Goal: Navigation & Orientation: Understand site structure

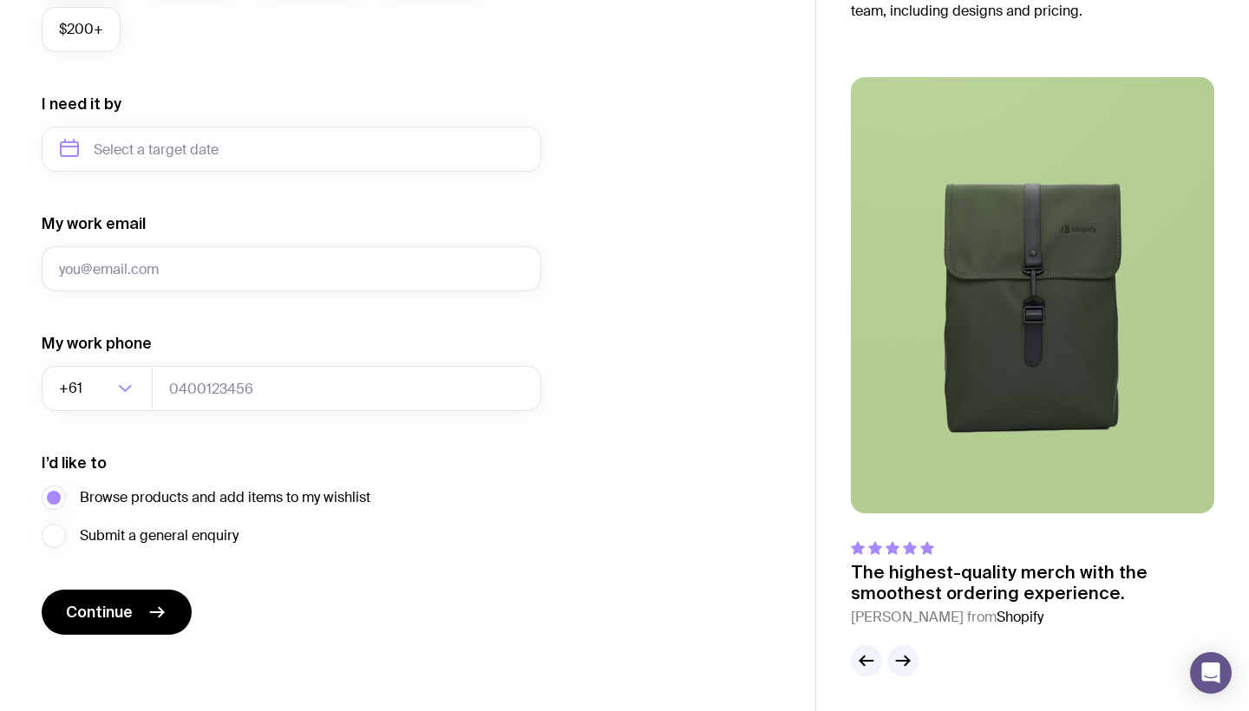
scroll to position [763, 0]
click at [897, 659] on icon "button" at bounding box center [902, 660] width 21 height 21
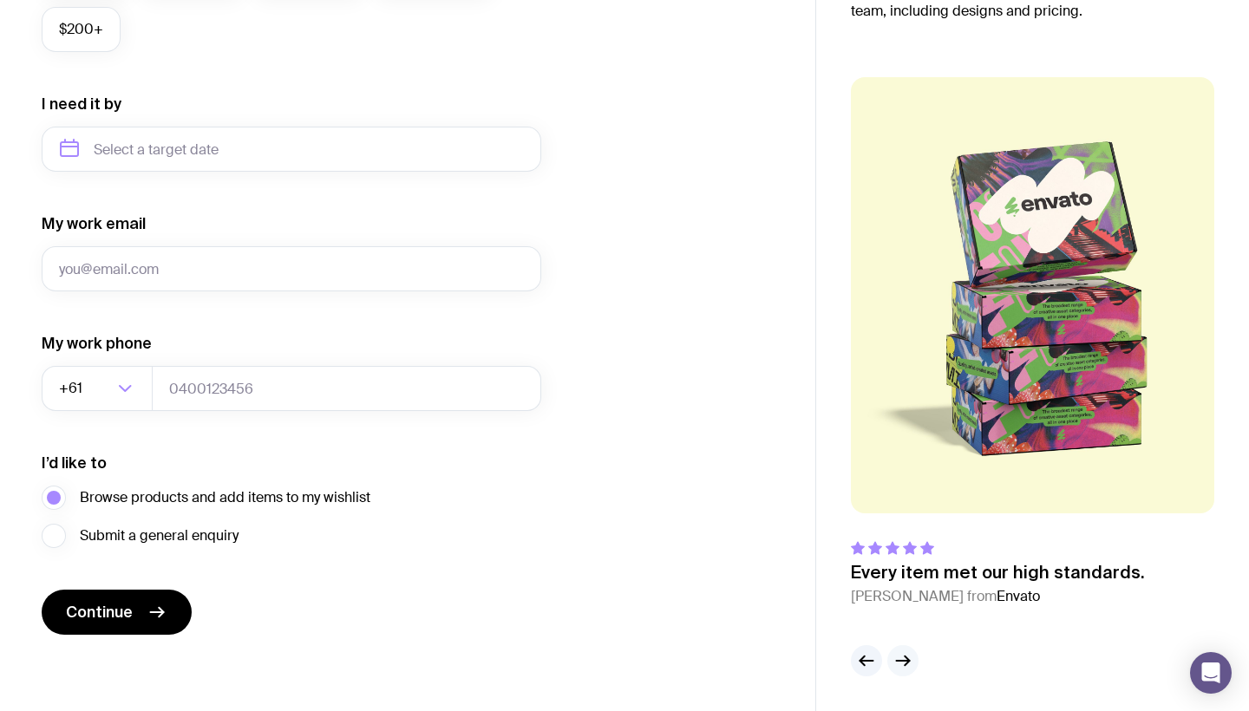
click at [897, 659] on icon "button" at bounding box center [902, 660] width 21 height 21
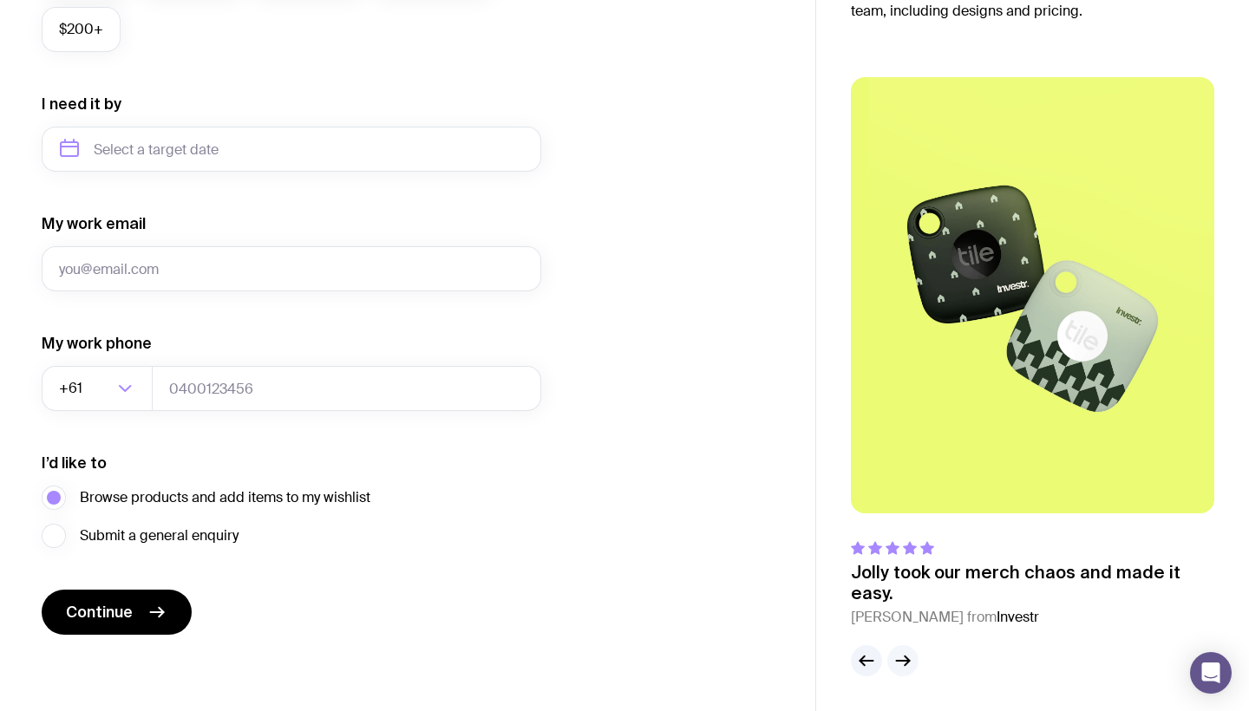
click at [897, 659] on icon "button" at bounding box center [902, 660] width 21 height 21
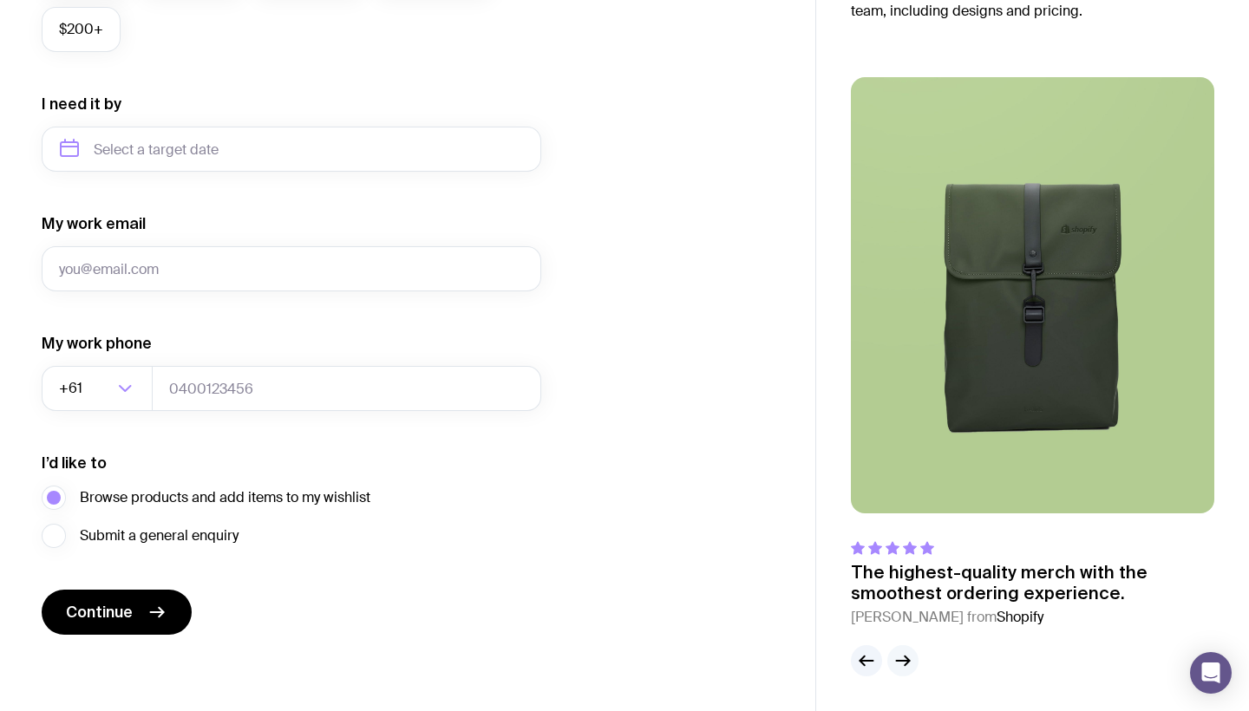
click at [897, 659] on icon "button" at bounding box center [902, 660] width 21 height 21
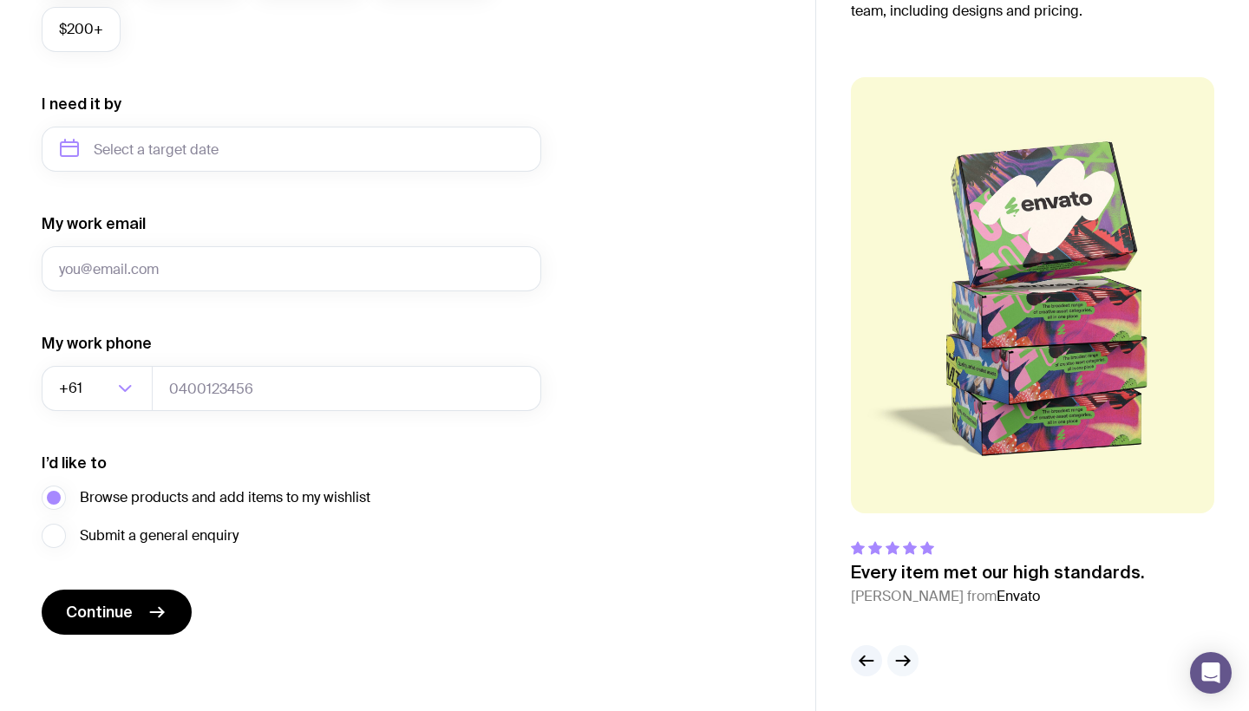
click at [897, 659] on icon "button" at bounding box center [902, 660] width 21 height 21
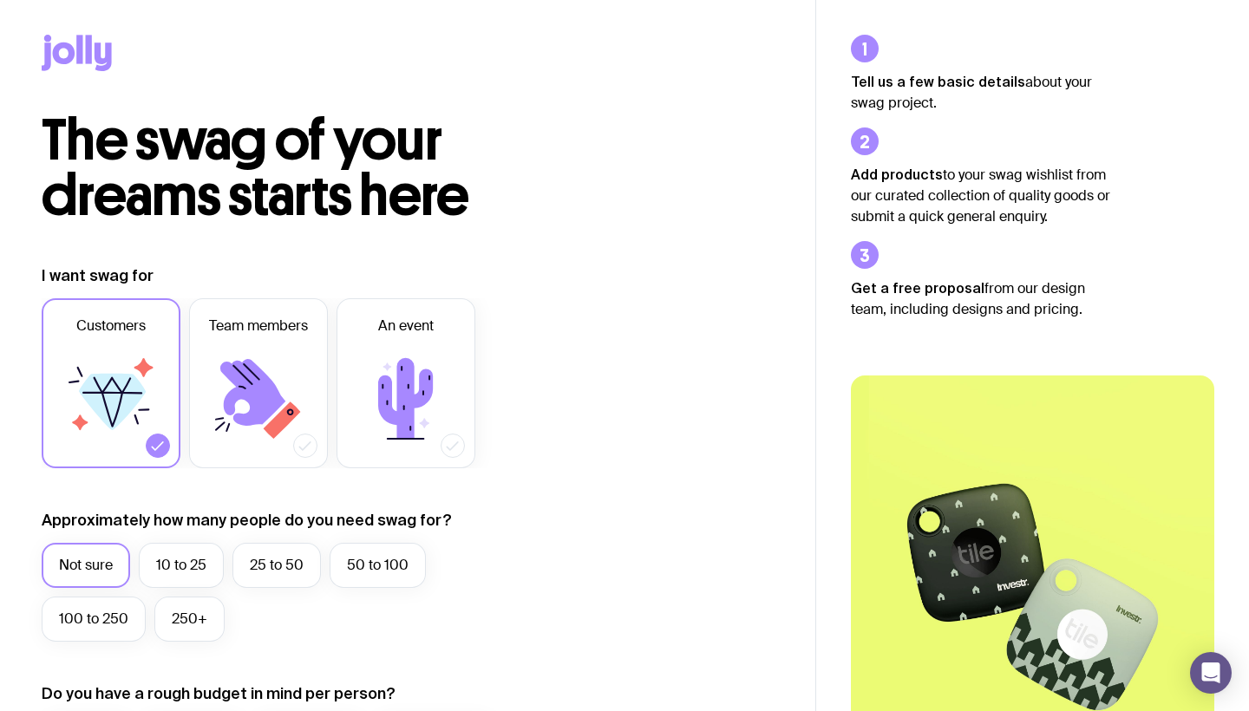
scroll to position [0, 0]
click at [91, 53] on icon at bounding box center [89, 49] width 6 height 29
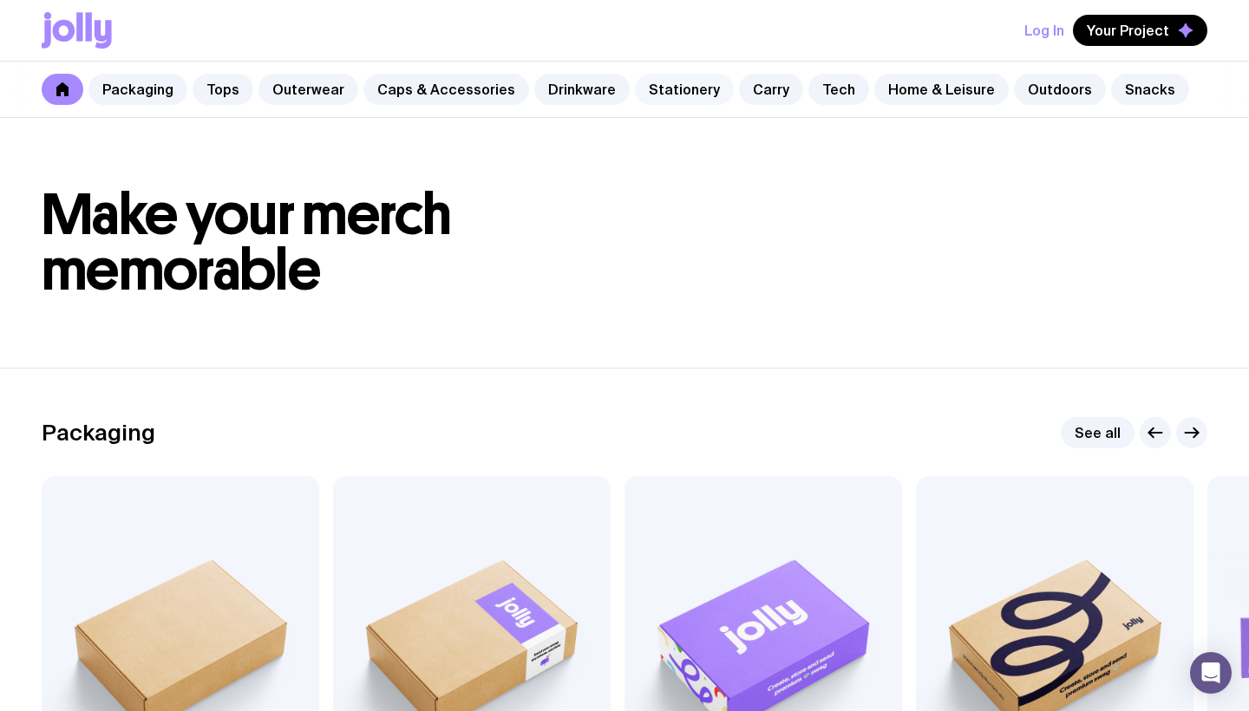
click at [670, 75] on link "Stationery" at bounding box center [684, 89] width 99 height 31
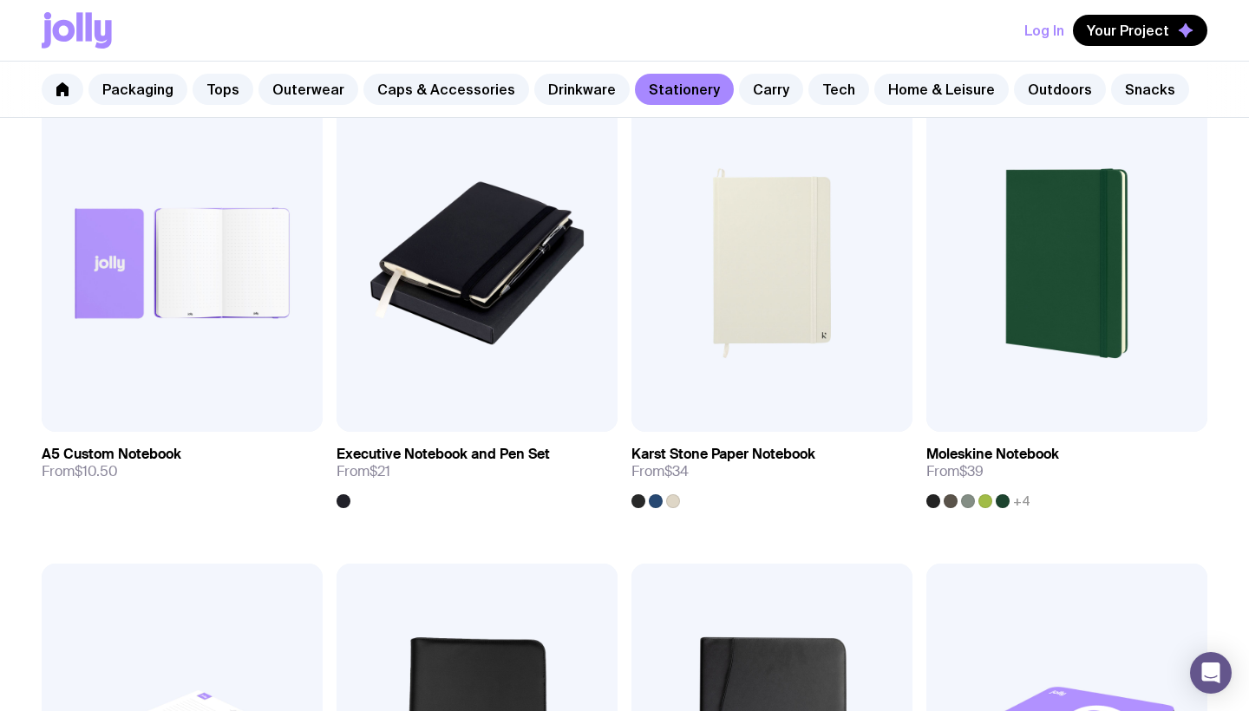
scroll to position [1027, 0]
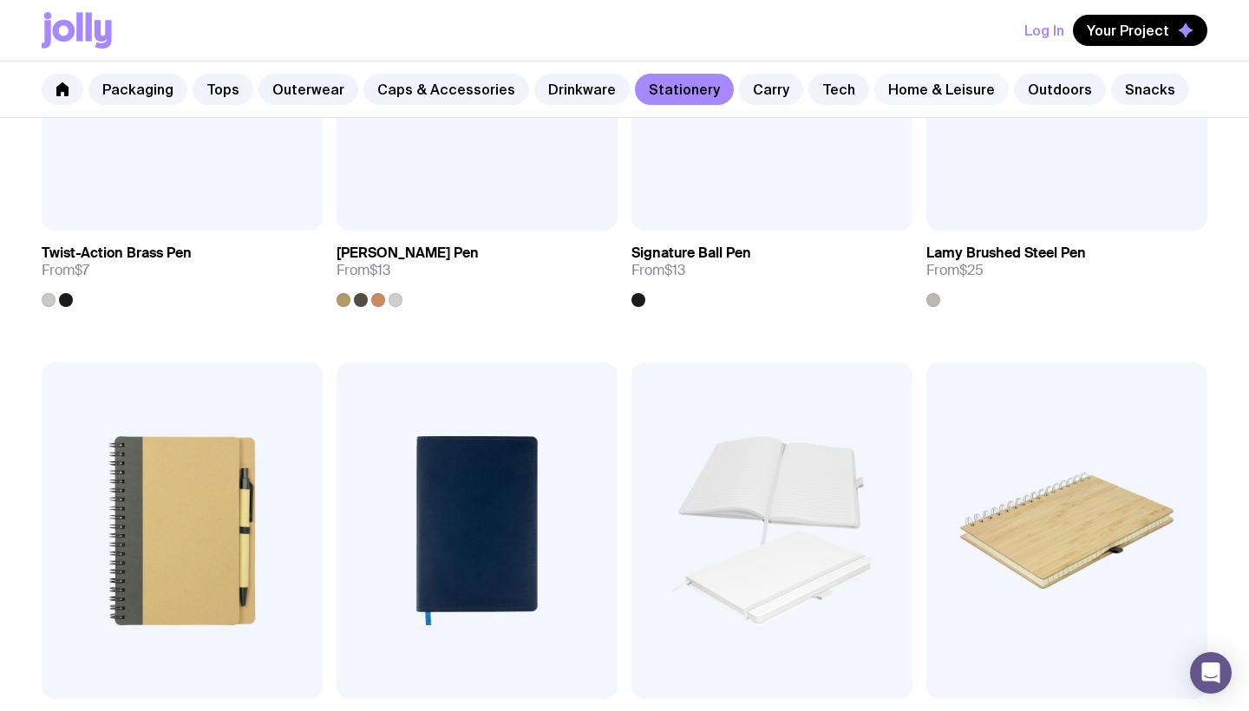
click at [901, 80] on link "Home & Leisure" at bounding box center [941, 89] width 134 height 31
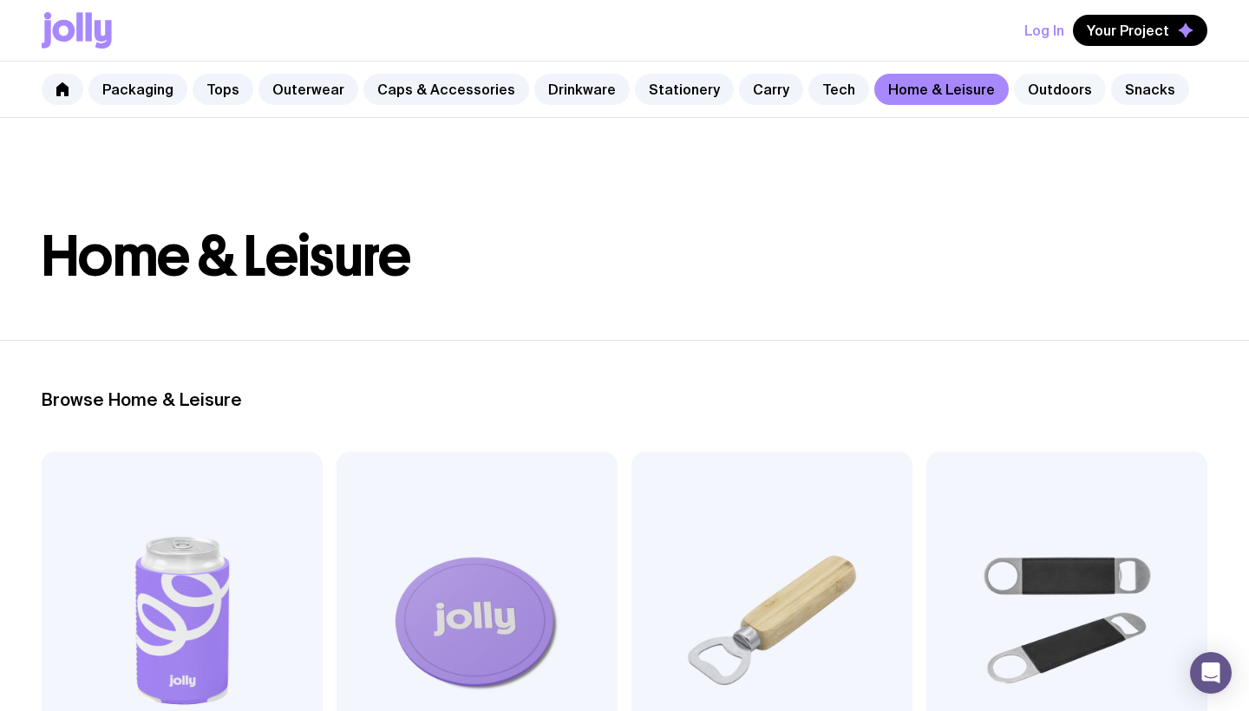
click at [1016, 91] on link "Outdoors" at bounding box center [1060, 89] width 92 height 31
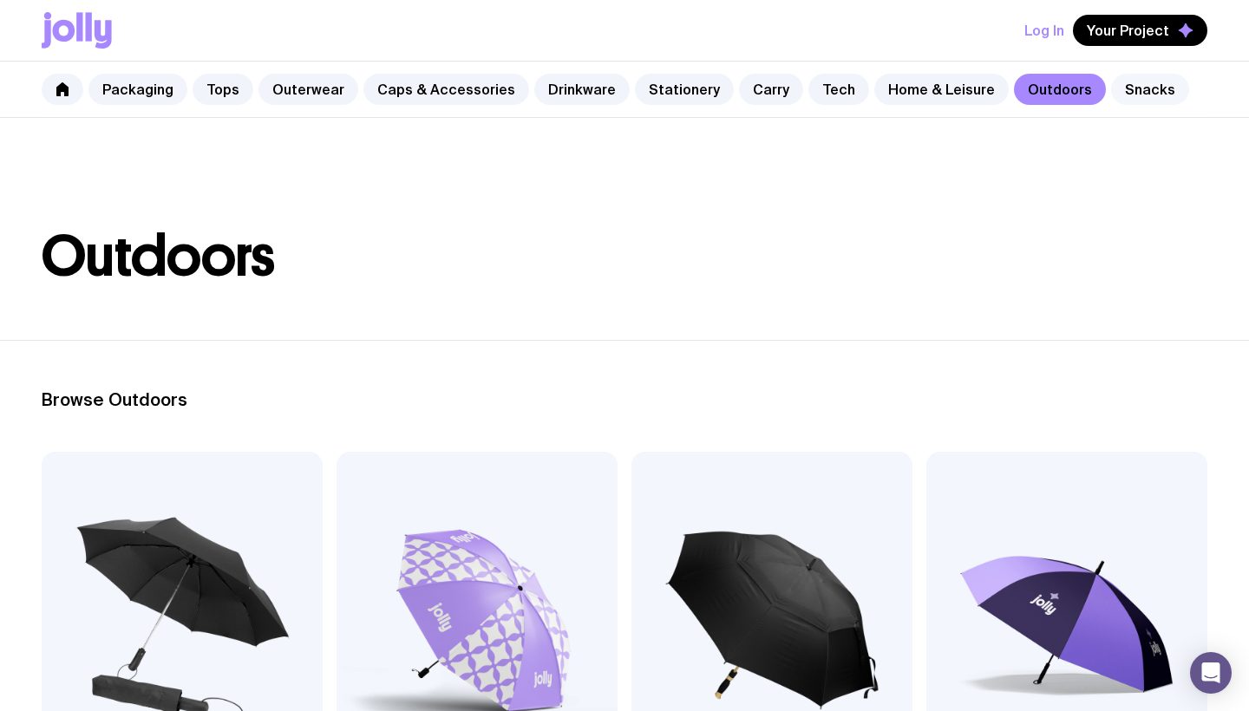
click at [1112, 87] on link "Snacks" at bounding box center [1150, 89] width 78 height 31
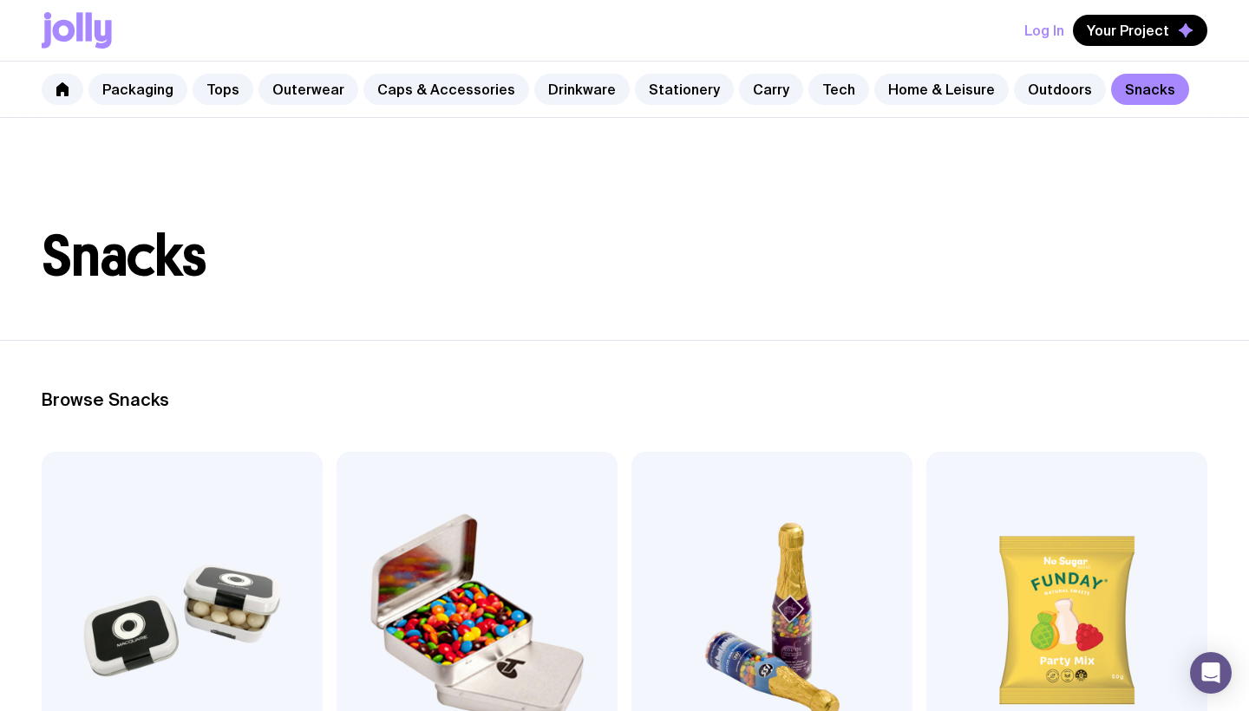
scroll to position [50, 0]
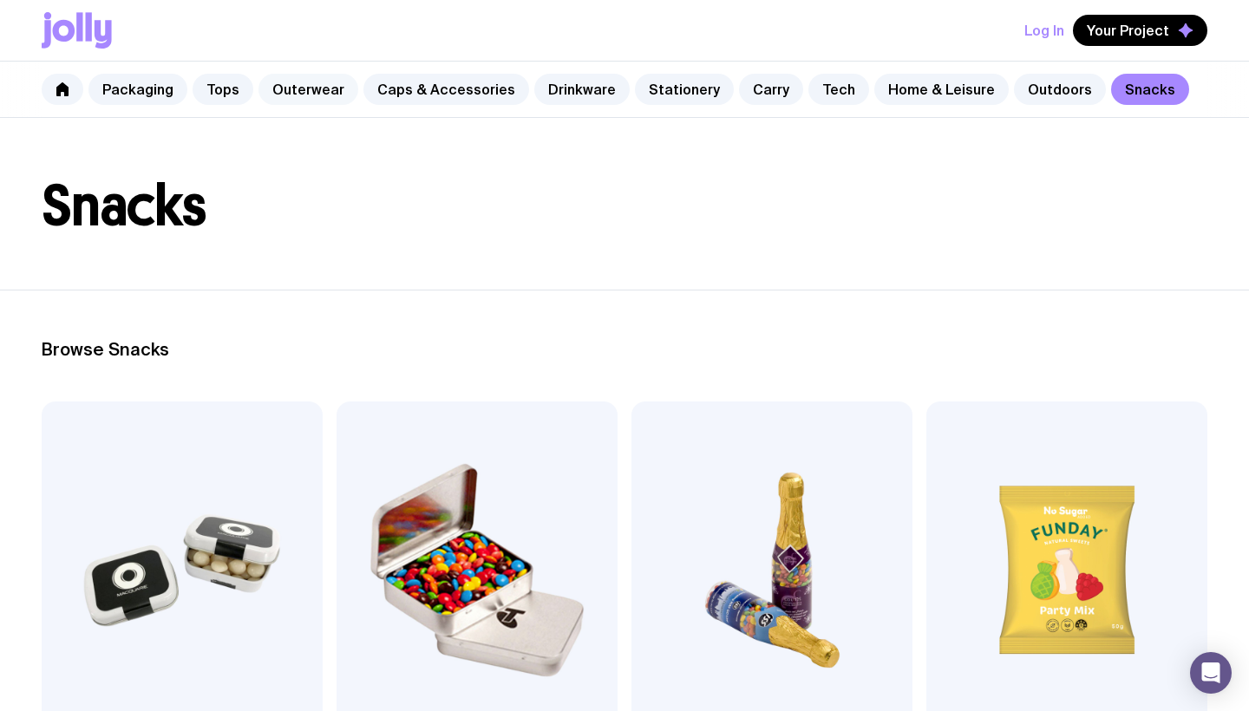
click at [290, 87] on link "Outerwear" at bounding box center [308, 89] width 100 height 31
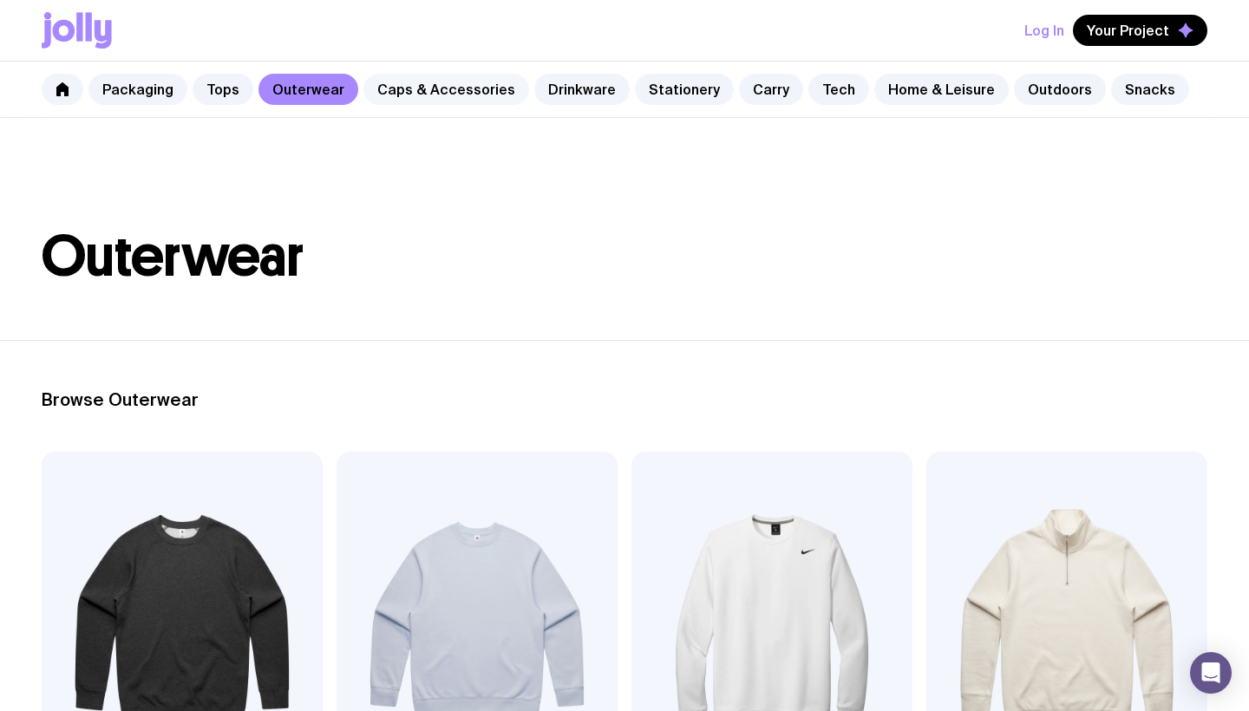
click at [385, 77] on link "Caps & Accessories" at bounding box center [446, 89] width 166 height 31
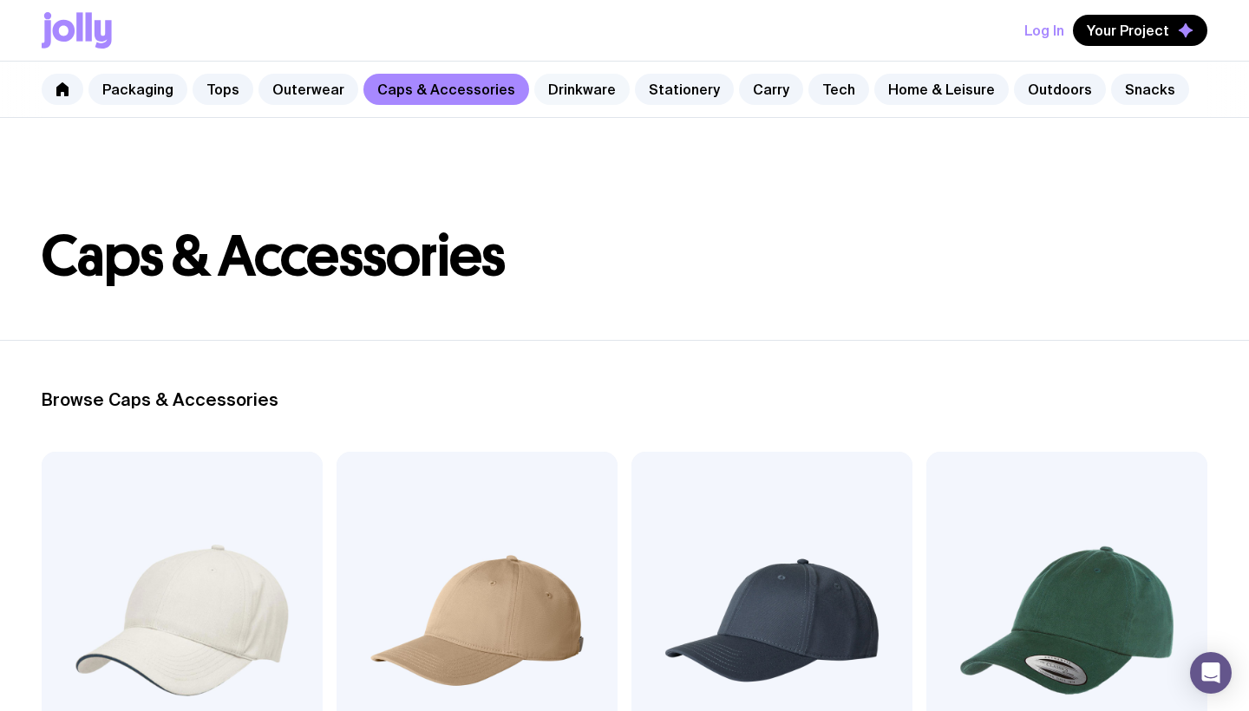
click at [569, 77] on link "Drinkware" at bounding box center [581, 89] width 95 height 31
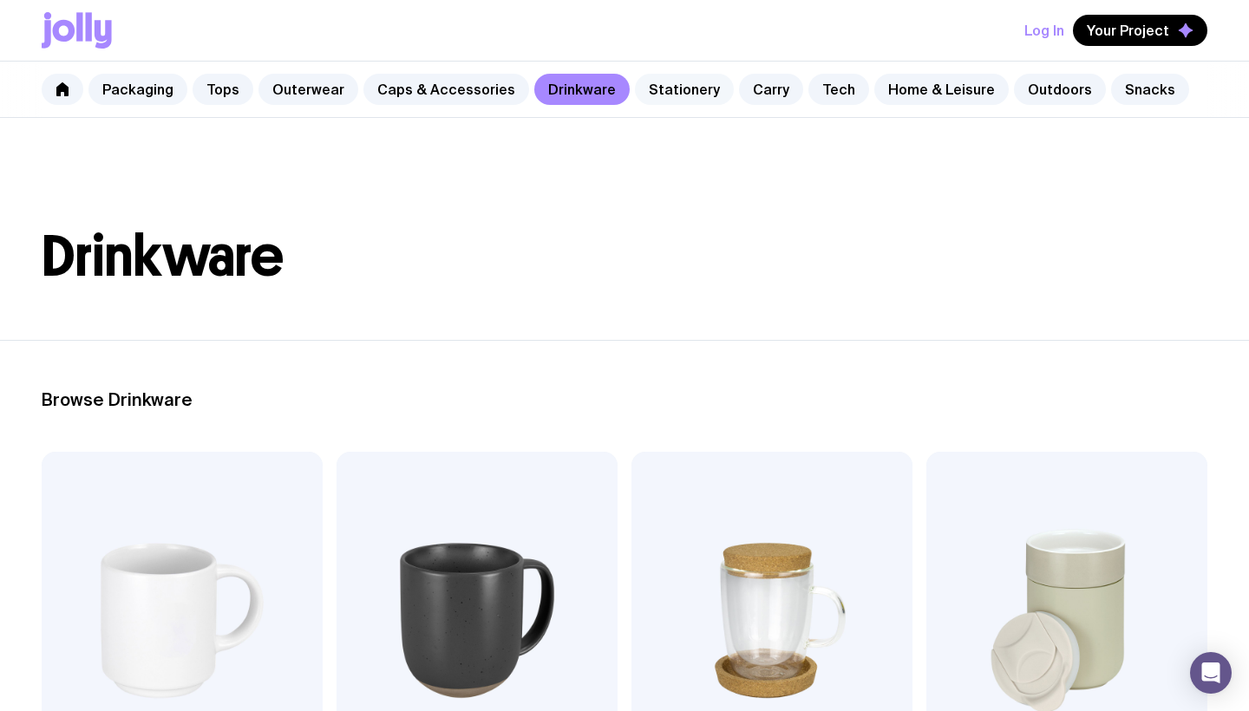
click at [652, 75] on link "Stationery" at bounding box center [684, 89] width 99 height 31
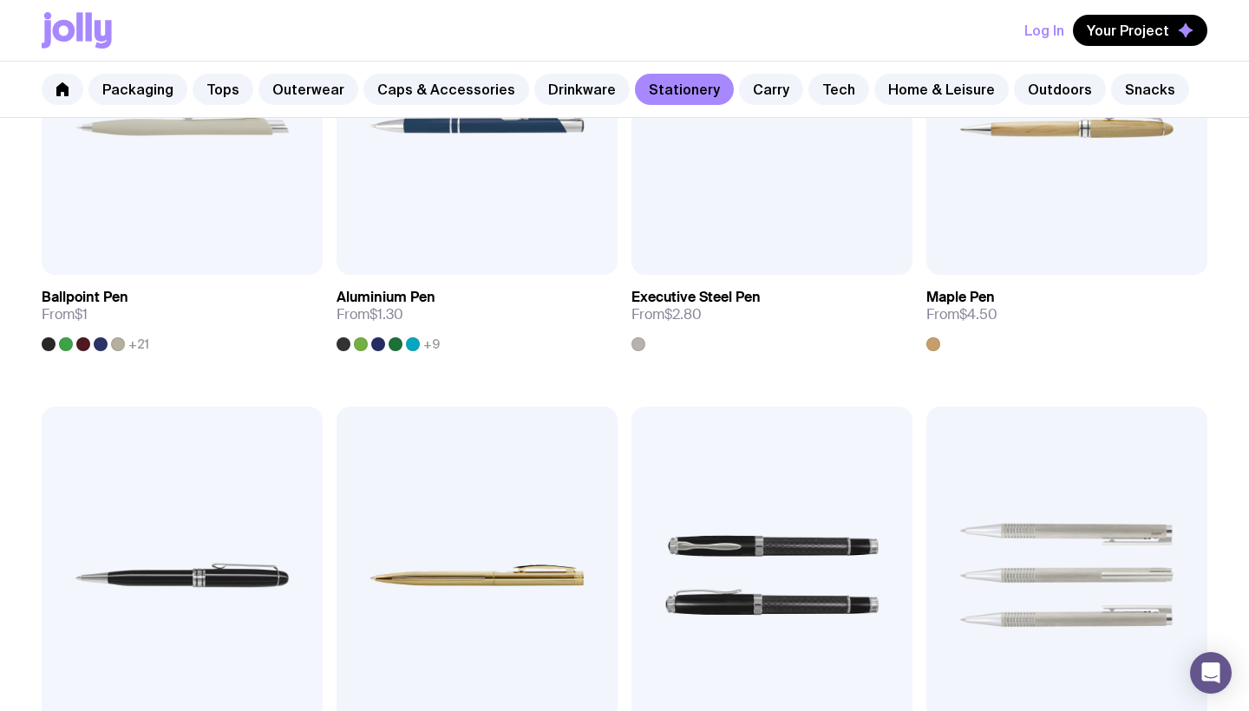
scroll to position [675, 0]
